Goal: Task Accomplishment & Management: Use online tool/utility

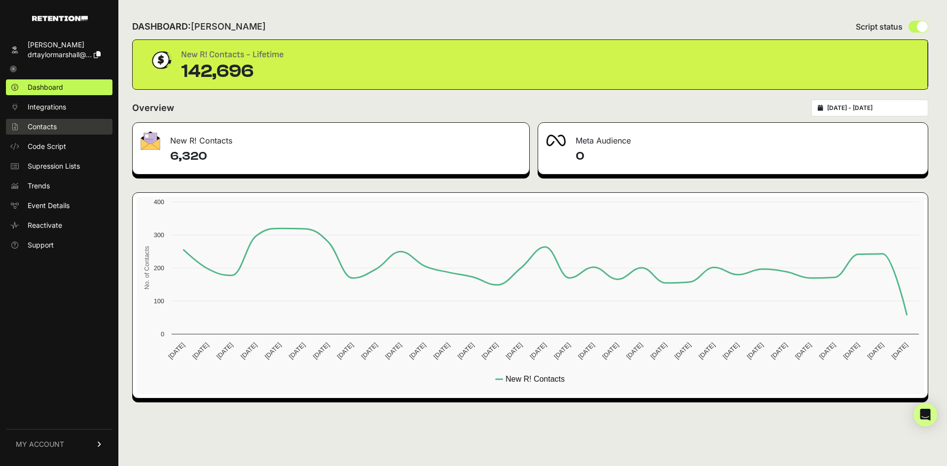
click at [59, 125] on link "Contacts" at bounding box center [59, 127] width 107 height 16
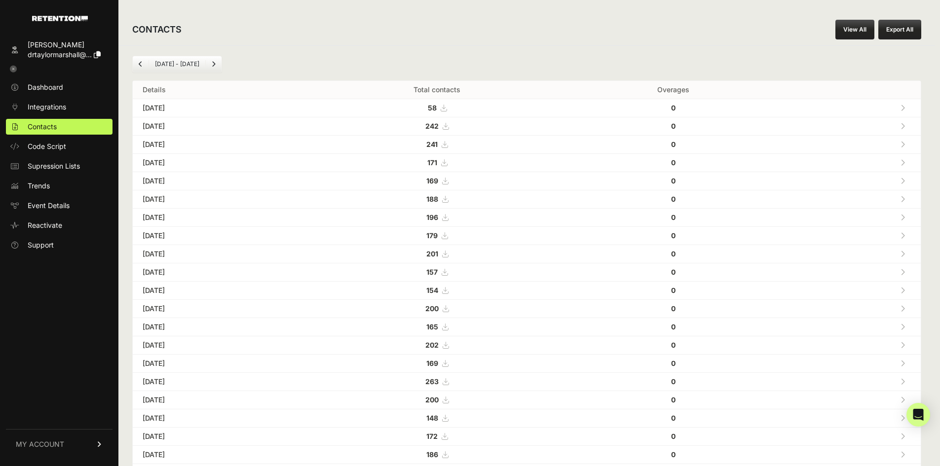
click at [869, 35] on link "View All" at bounding box center [854, 30] width 39 height 20
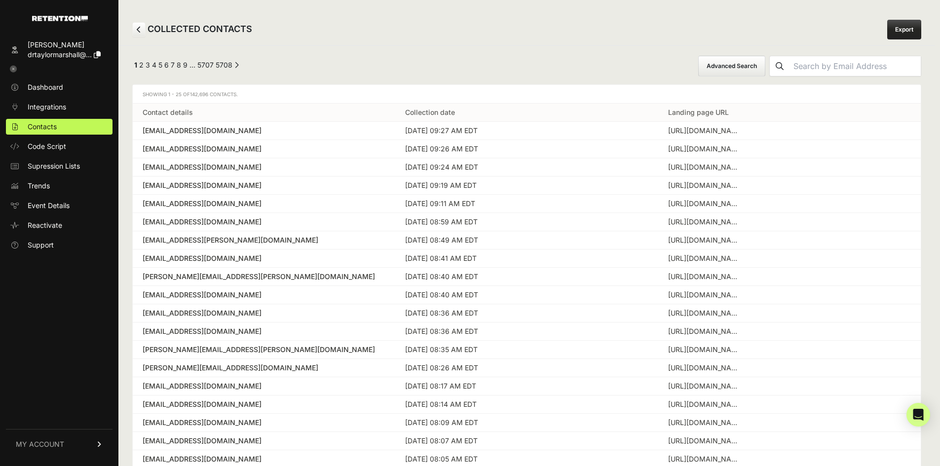
click at [749, 61] on button "Advanced Search" at bounding box center [731, 66] width 67 height 21
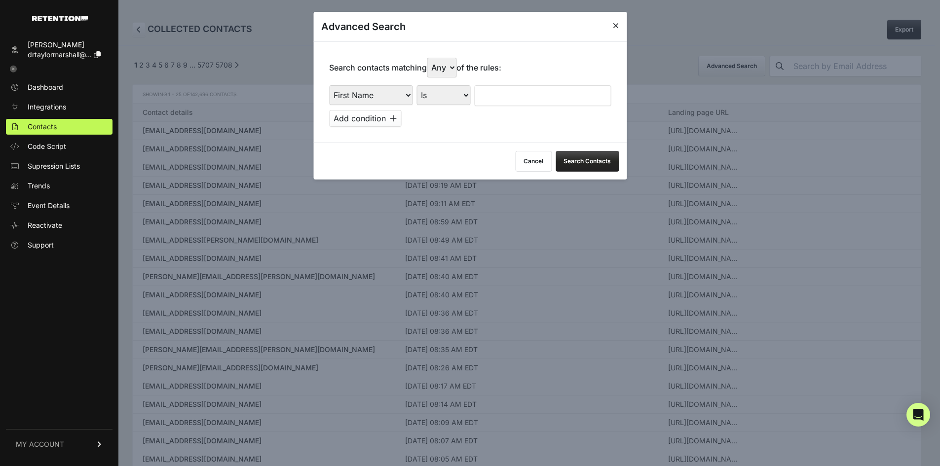
click at [386, 98] on select "First Name Last Name State City Email Email Domain Landing Domain Landing Page …" at bounding box center [370, 95] width 83 height 20
select select "file_date"
click at [329, 85] on select "First Name Last Name State City Email Email Domain Landing Domain Landing Page …" at bounding box center [370, 95] width 83 height 20
click at [433, 88] on select "Is on Is between" at bounding box center [443, 95] width 55 height 20
select select "is_between"
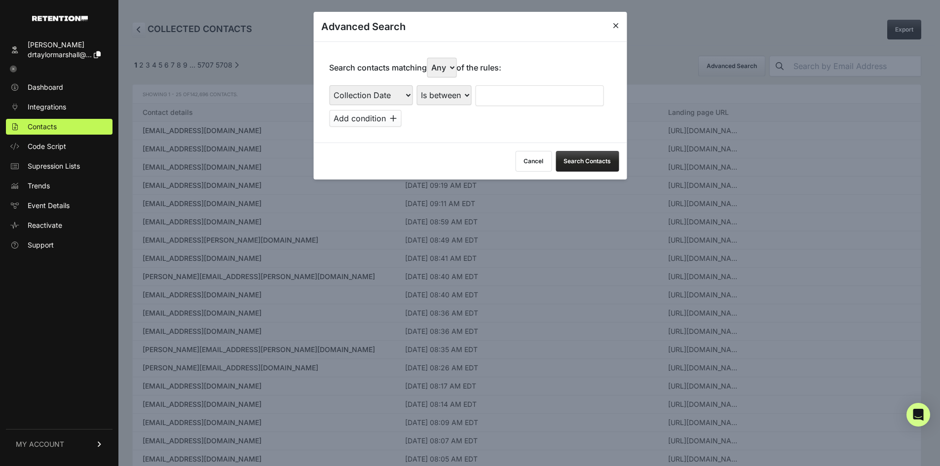
click at [417, 85] on select "Is on Is between" at bounding box center [443, 95] width 55 height 20
click at [494, 100] on input "text" at bounding box center [501, 95] width 52 height 21
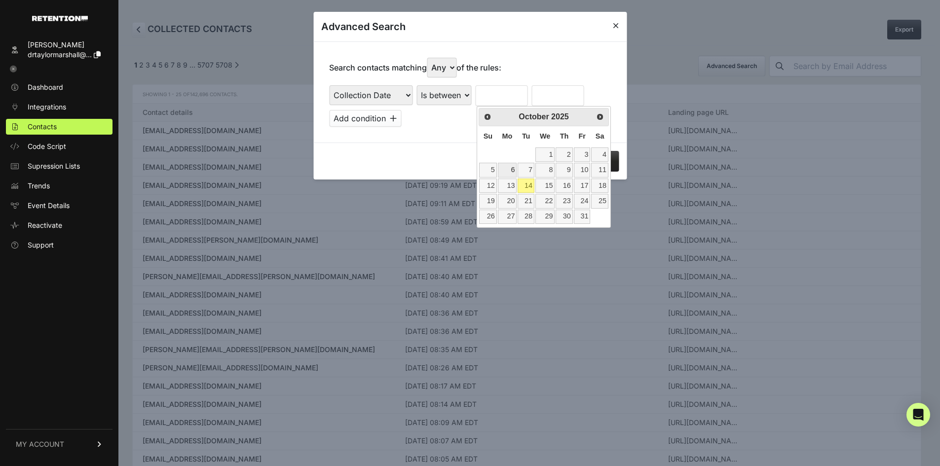
click at [513, 173] on link "6" at bounding box center [507, 170] width 19 height 14
type input "10/06/2025"
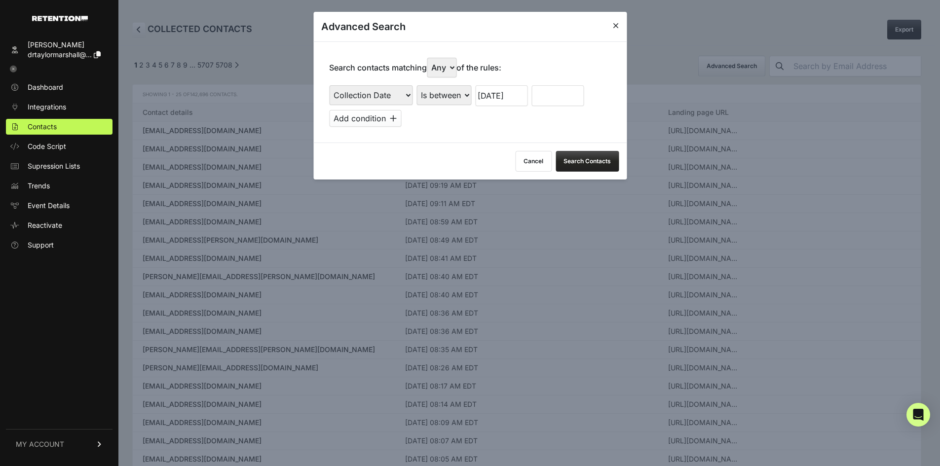
click at [547, 97] on input "text" at bounding box center [557, 95] width 52 height 21
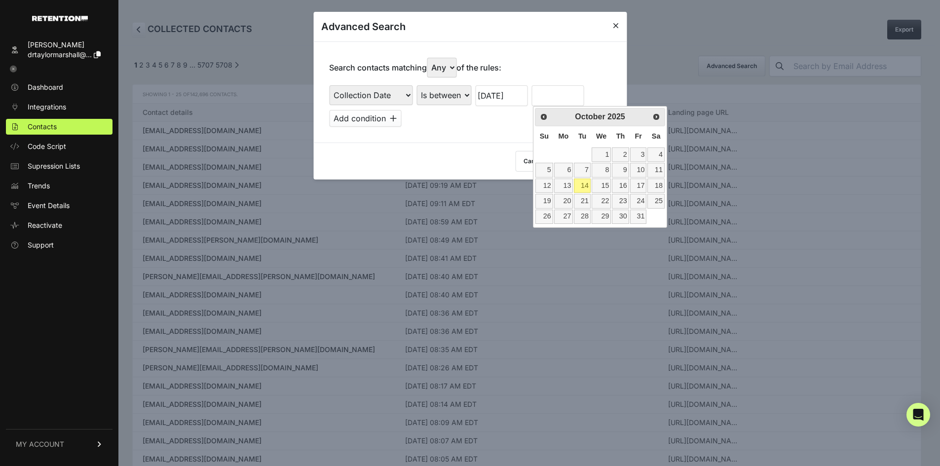
click at [580, 184] on link "14" at bounding box center [582, 186] width 17 height 14
type input "10/14/2025"
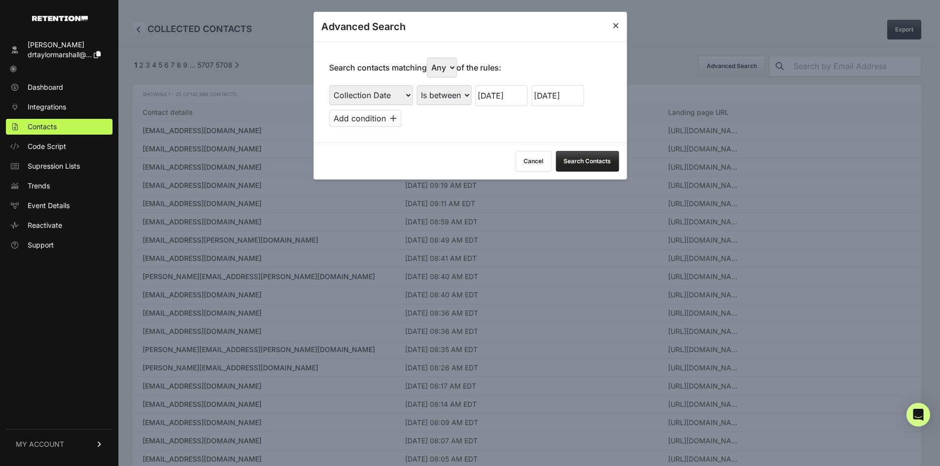
click at [487, 134] on div "Search contacts matching Any All of the rules: First Name Last Name State City …" at bounding box center [469, 91] width 313 height 101
click at [589, 165] on button "Search Contacts" at bounding box center [586, 161] width 63 height 21
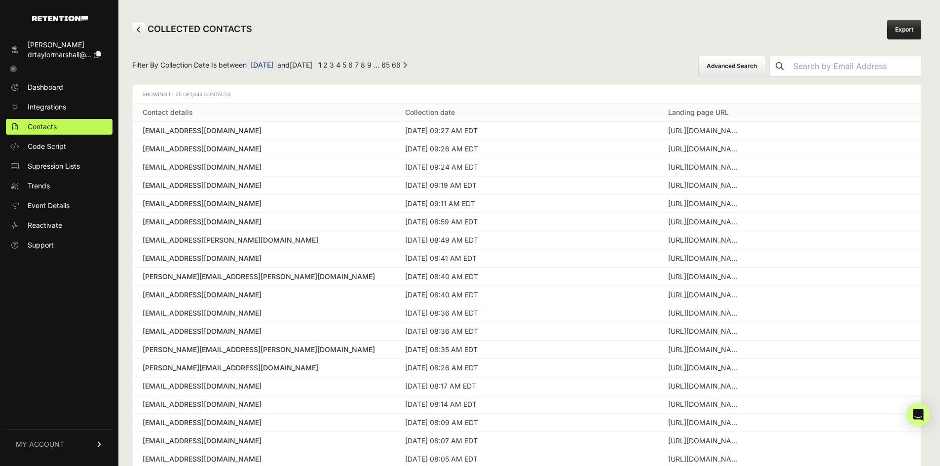
click at [905, 32] on link "Export" at bounding box center [904, 30] width 34 height 20
click at [10, 66] on icon at bounding box center [13, 69] width 7 height 7
